Goal: Task Accomplishment & Management: Manage account settings

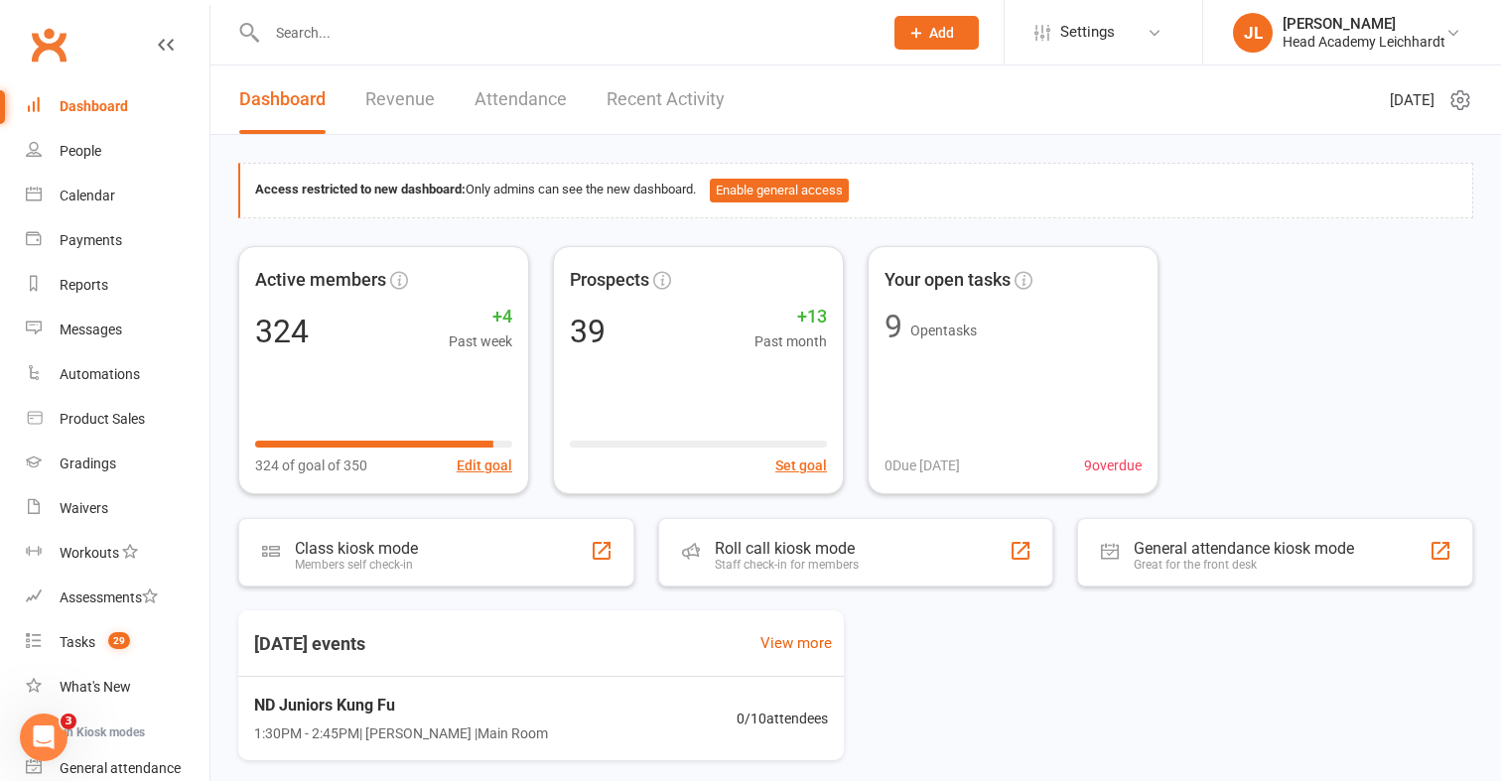
click at [388, 45] on input "text" at bounding box center [565, 33] width 608 height 28
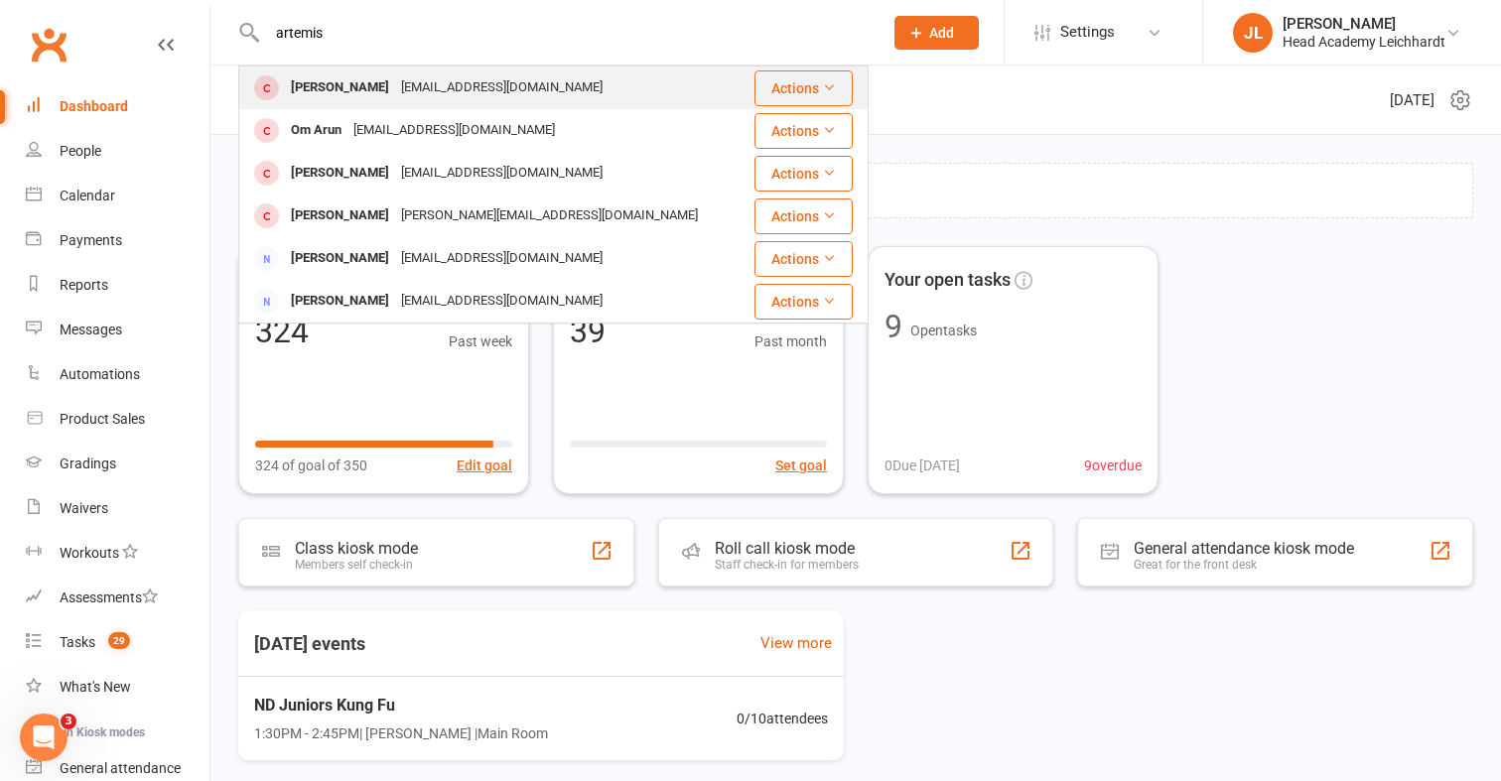
type input "artemis"
click at [381, 71] on div "[PERSON_NAME] [EMAIL_ADDRESS][DOMAIN_NAME]" at bounding box center [492, 88] width 504 height 41
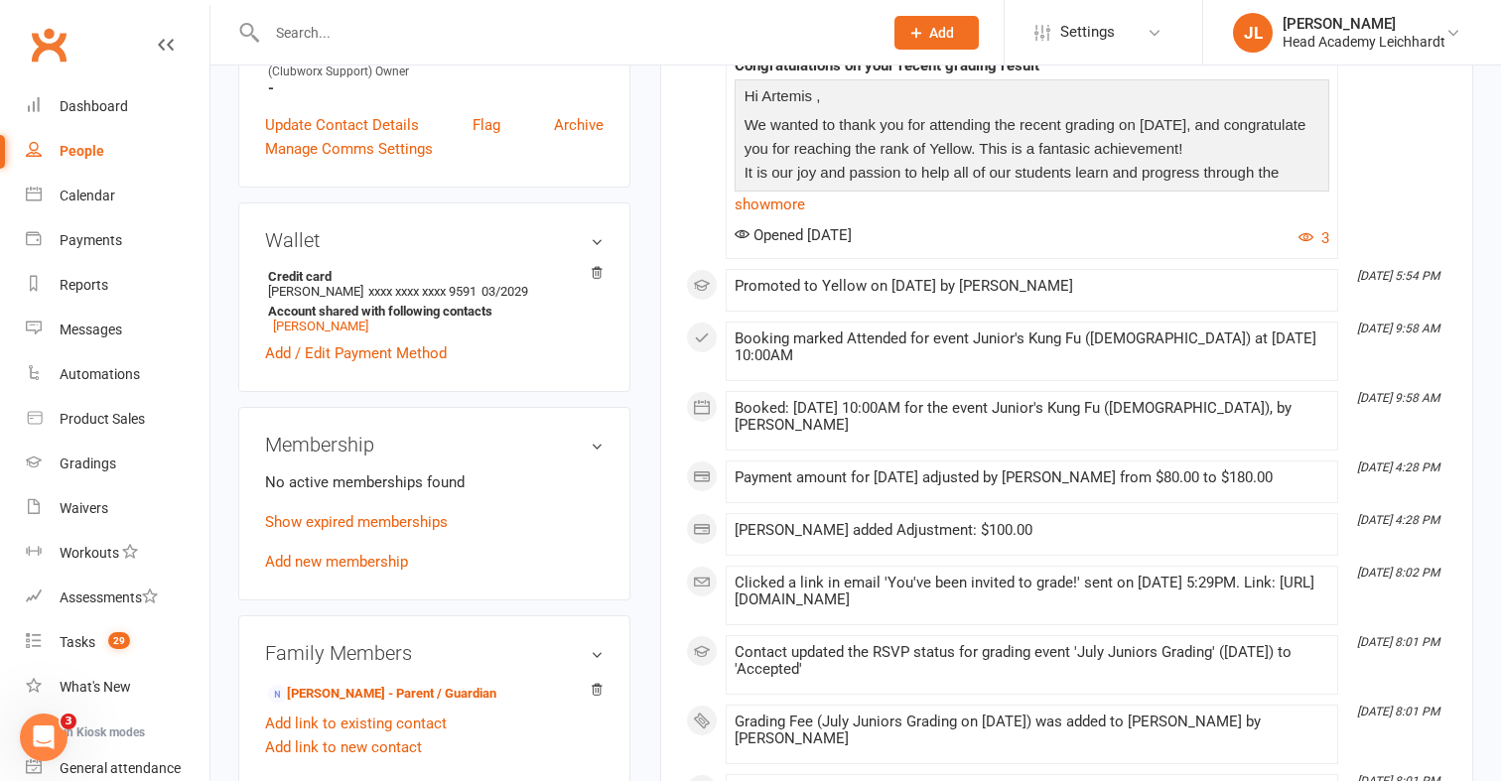
scroll to position [712, 0]
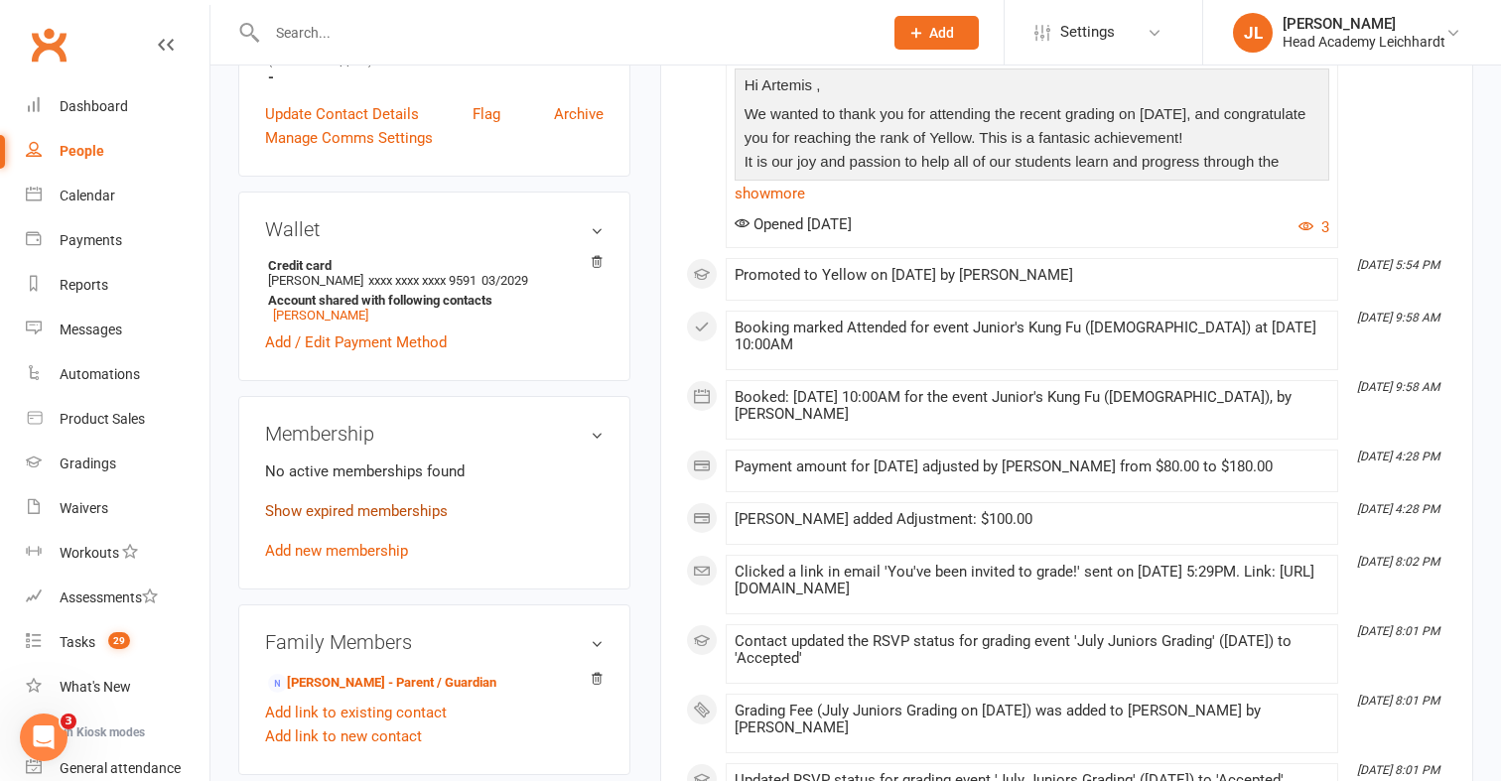
click at [438, 514] on link "Show expired memberships" at bounding box center [356, 511] width 183 height 18
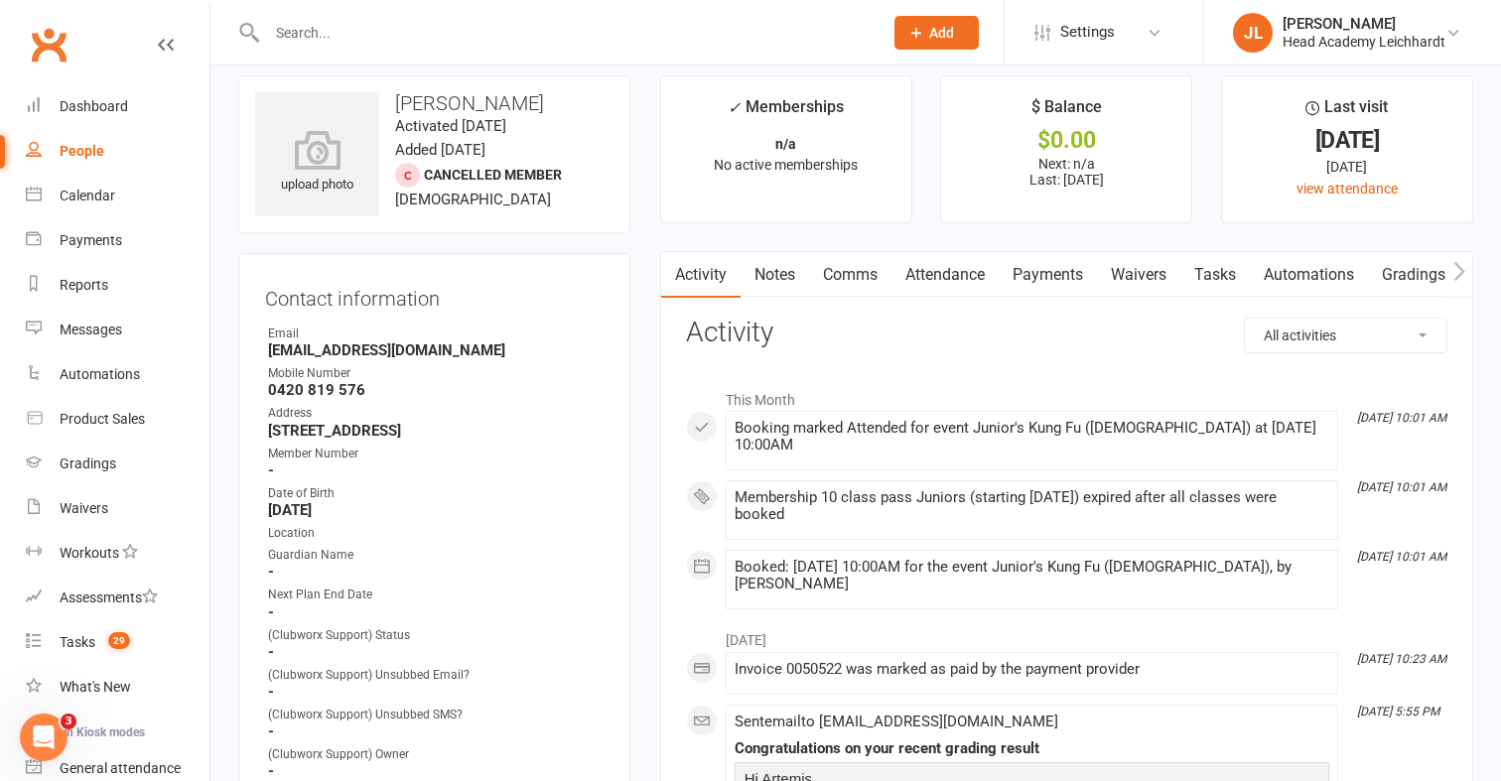
scroll to position [0, 0]
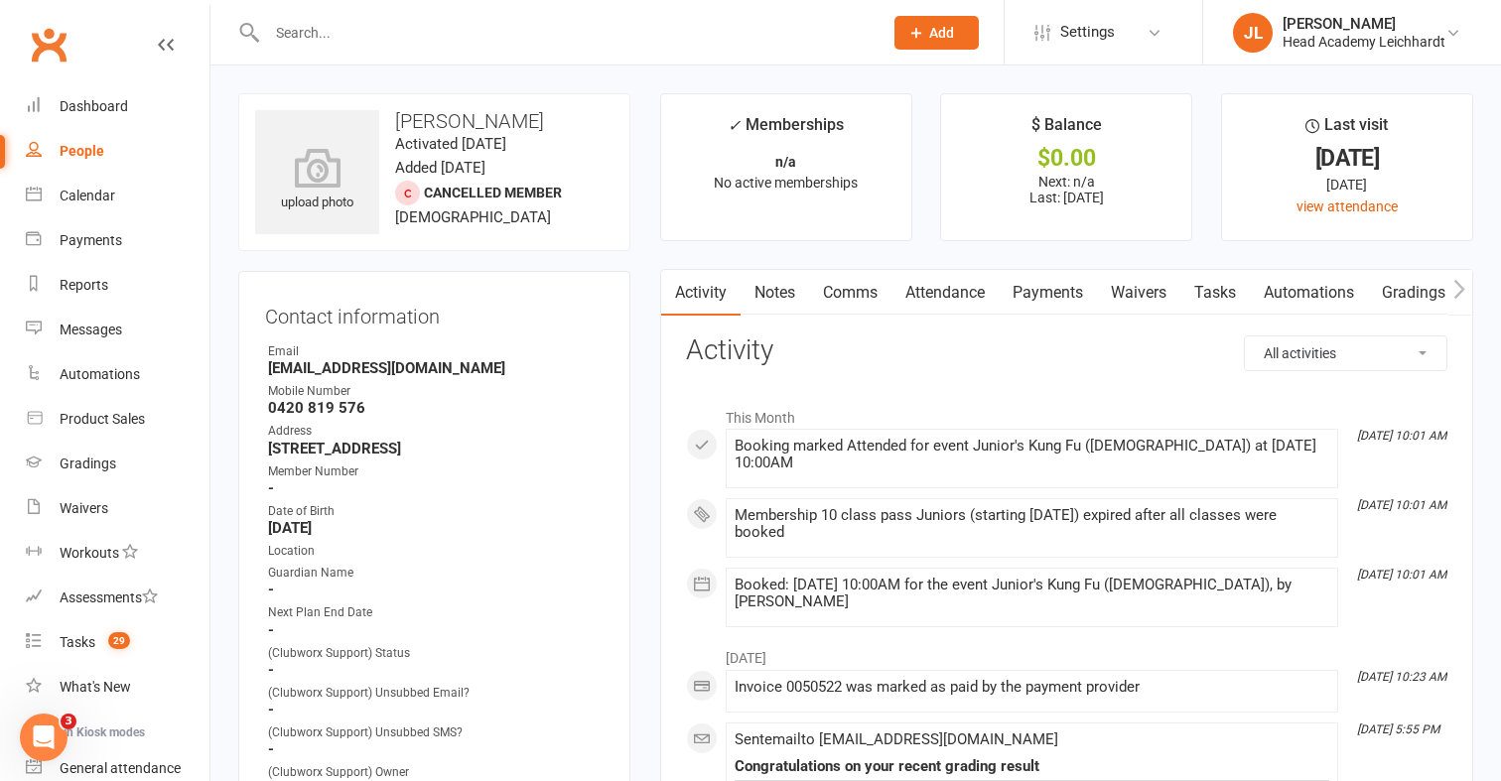
click at [1073, 295] on link "Payments" at bounding box center [1048, 293] width 98 height 46
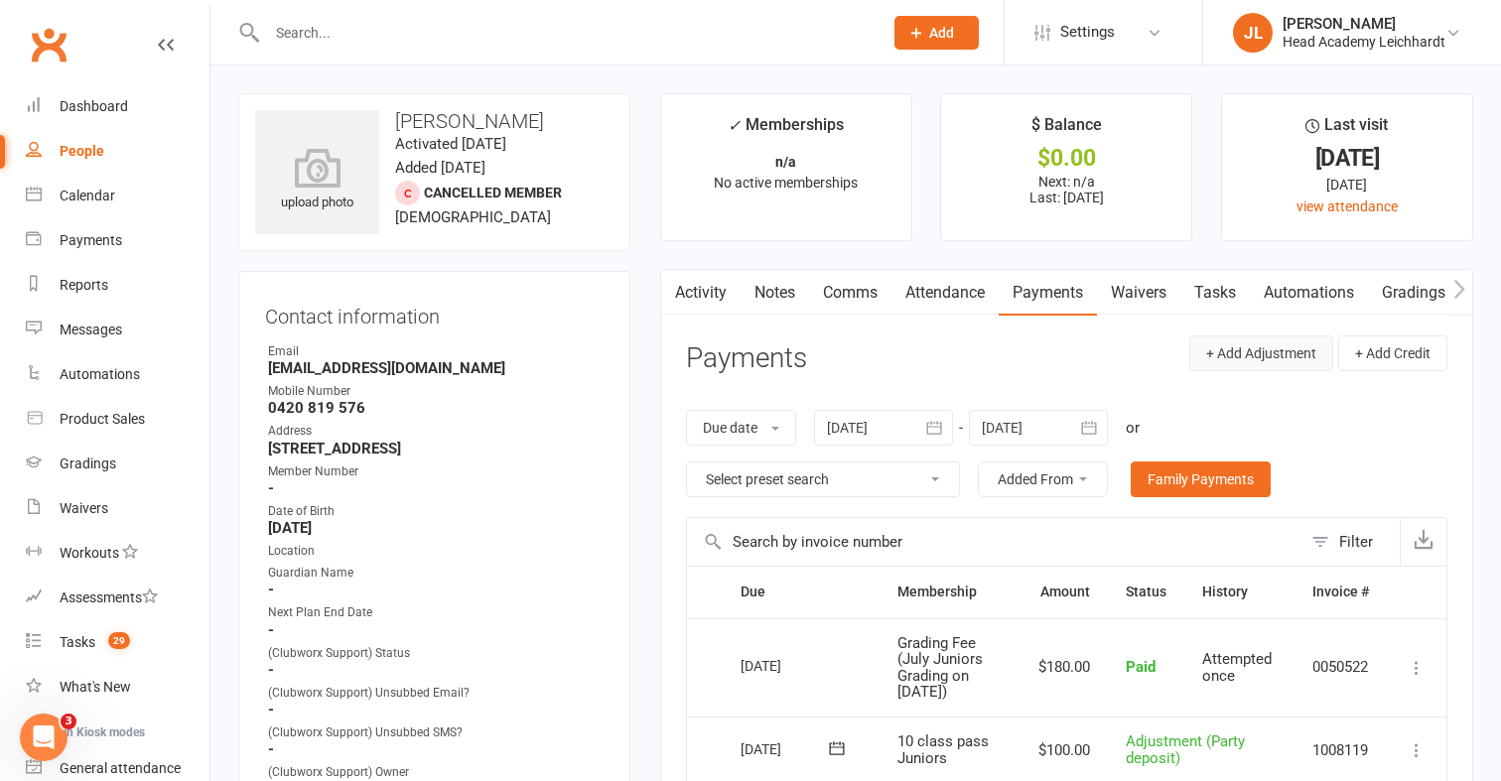
click at [1280, 364] on button "+ Add Adjustment" at bounding box center [1261, 354] width 144 height 36
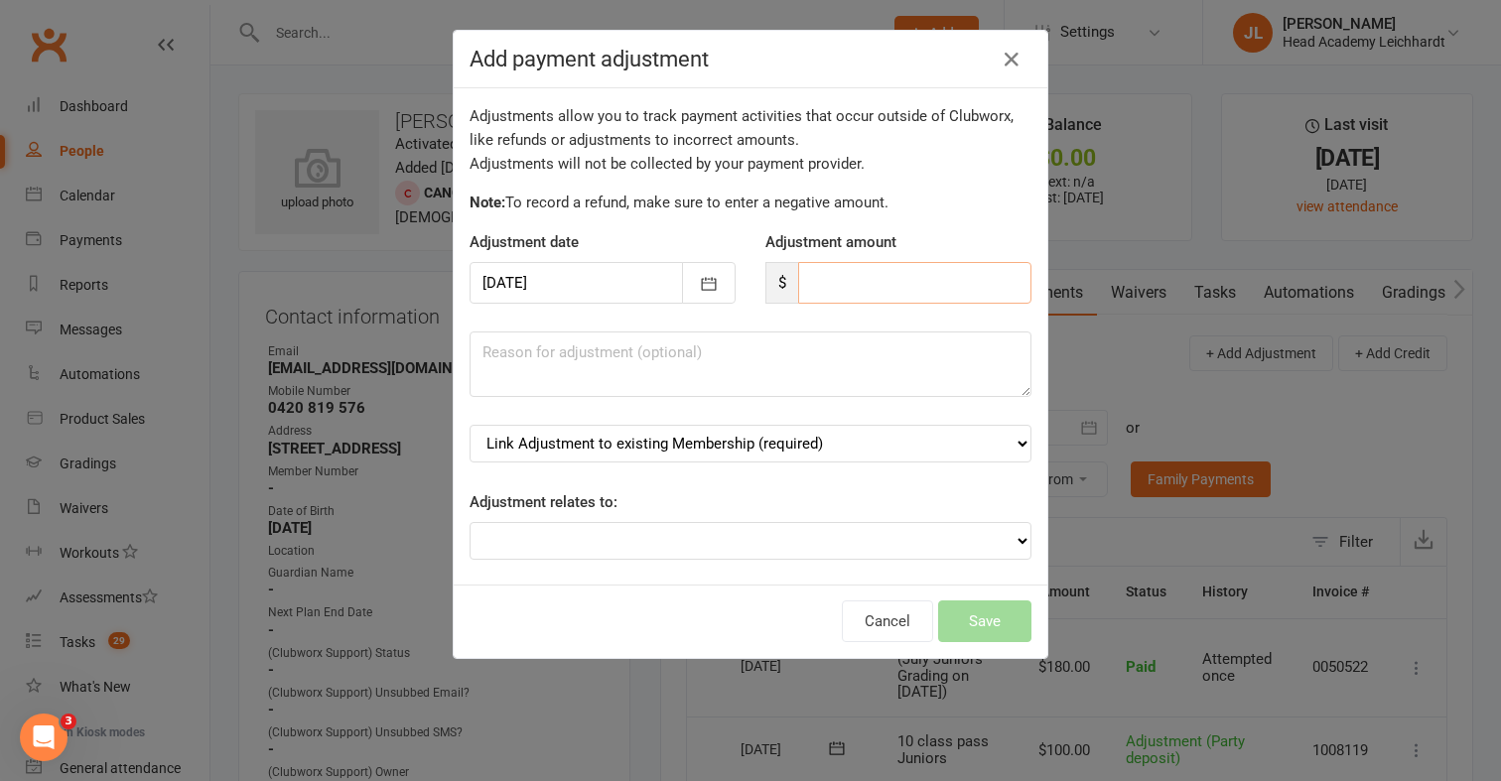
click at [951, 301] on input "number" at bounding box center [914, 283] width 233 height 42
type input "300"
type textarea "Birthday party balance"
click at [819, 459] on select "Link Adjustment to existing Membership (required) 10 class pass Juniors (starts…" at bounding box center [751, 444] width 562 height 38
select select "0"
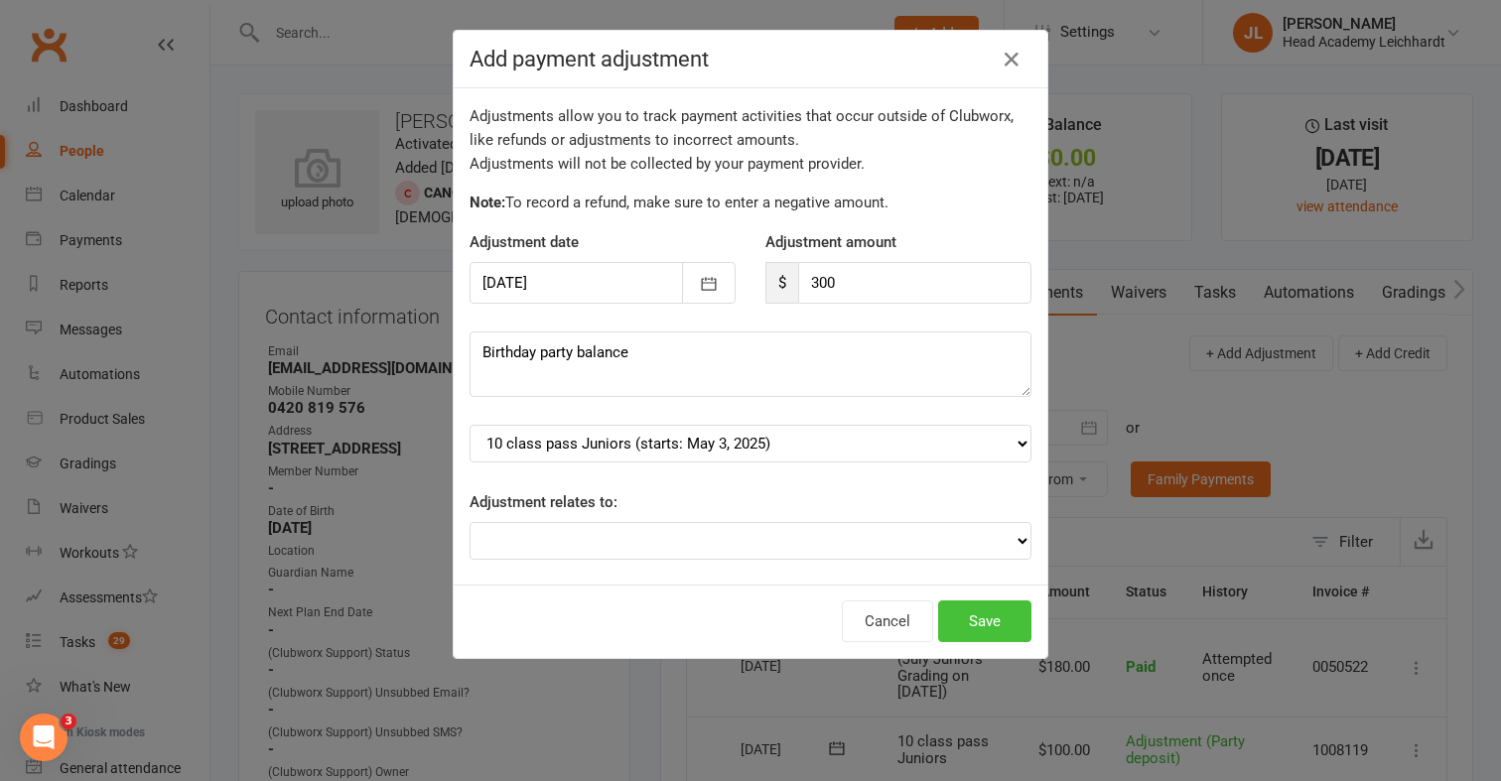
click at [1002, 621] on button "Save" at bounding box center [984, 622] width 93 height 42
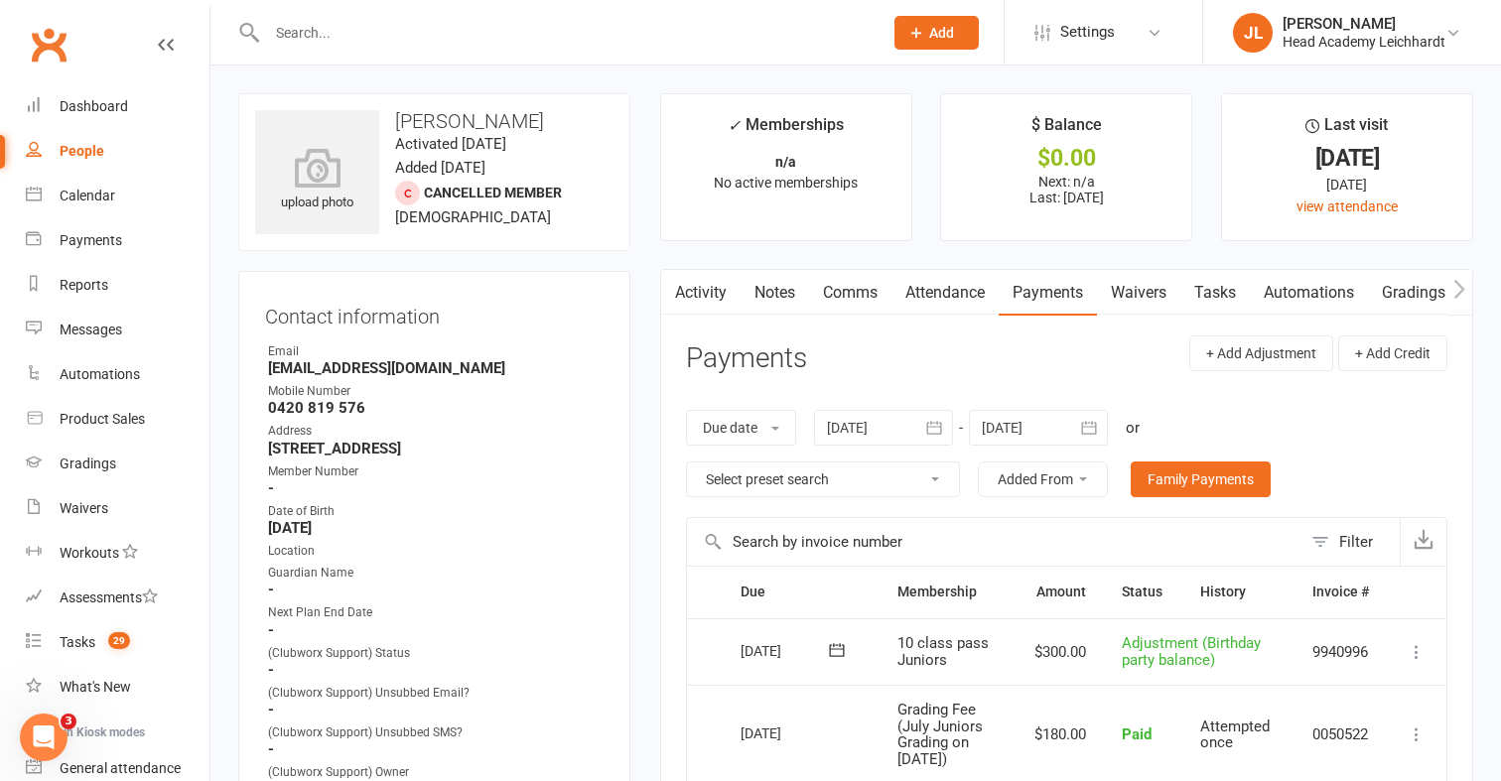
click at [358, 373] on strong "[EMAIL_ADDRESS][DOMAIN_NAME]" at bounding box center [436, 368] width 336 height 18
copy render-form-field "[EMAIL_ADDRESS][DOMAIN_NAME]"
